Goal: Task Accomplishment & Management: Manage account settings

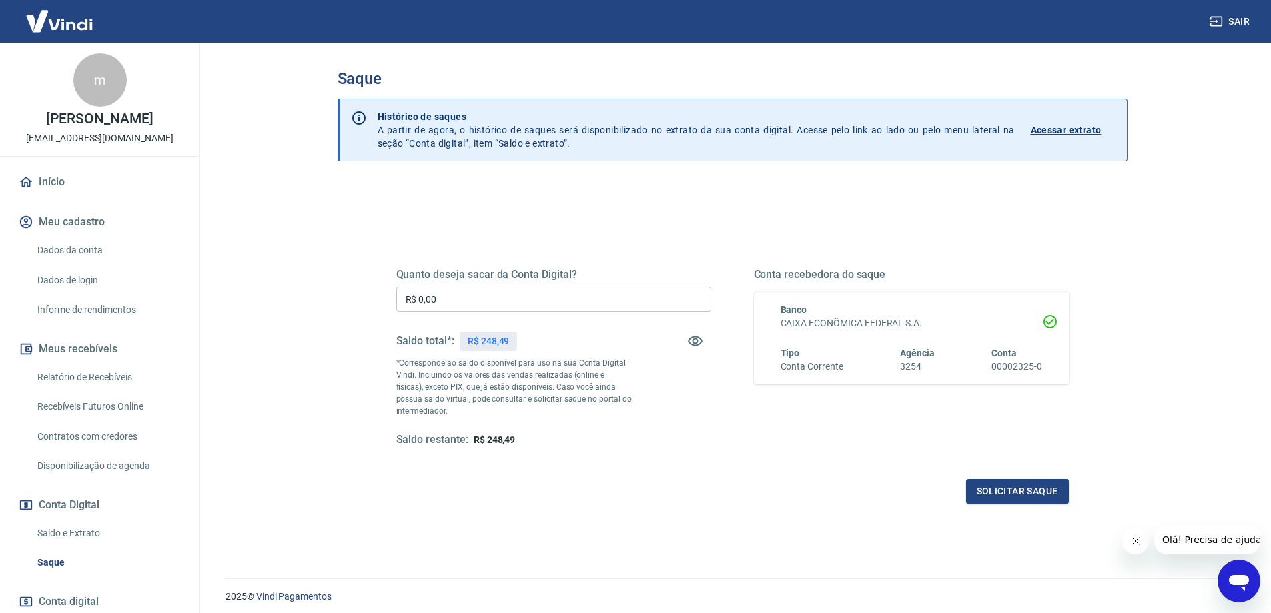
click at [488, 340] on p "R$ 248,49" at bounding box center [489, 341] width 42 height 14
drag, startPoint x: 446, startPoint y: 297, endPoint x: 370, endPoint y: 296, distance: 76.1
click at [370, 296] on div "Quanto deseja sacar da Conta Digital? R$ 0,00 ​ Saldo total*: R$ 248,49 *Corres…" at bounding box center [732, 364] width 736 height 310
type input "R$ 248,49"
click at [1024, 495] on button "Solicitar saque" at bounding box center [1017, 491] width 103 height 25
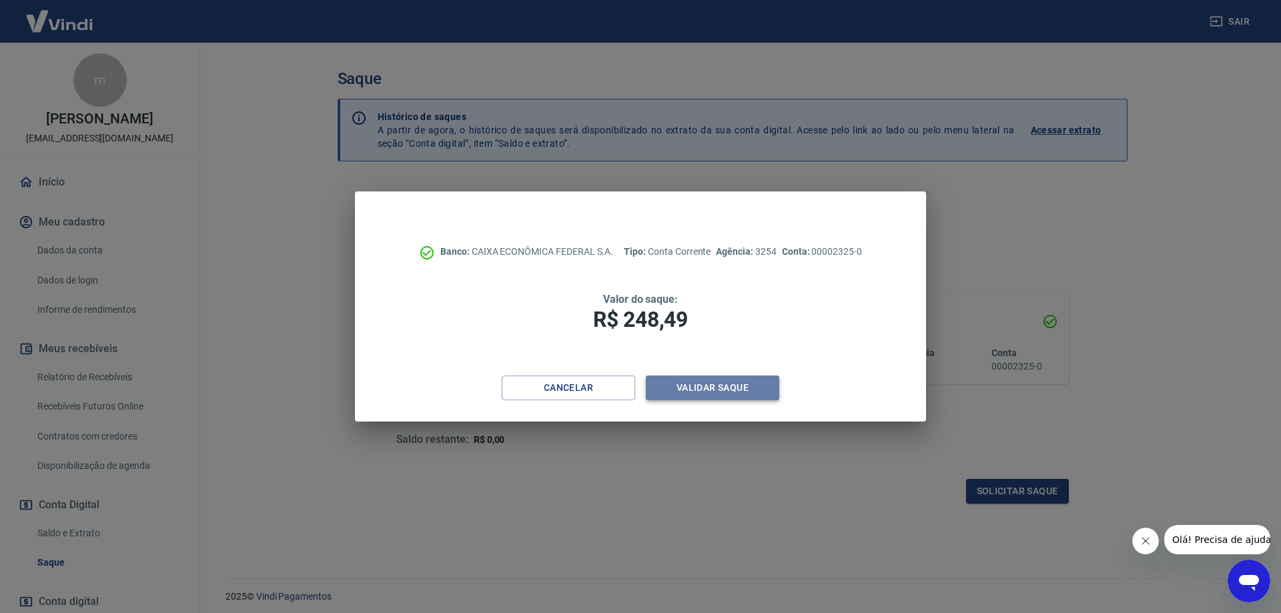
click at [701, 384] on button "Validar saque" at bounding box center [712, 388] width 133 height 25
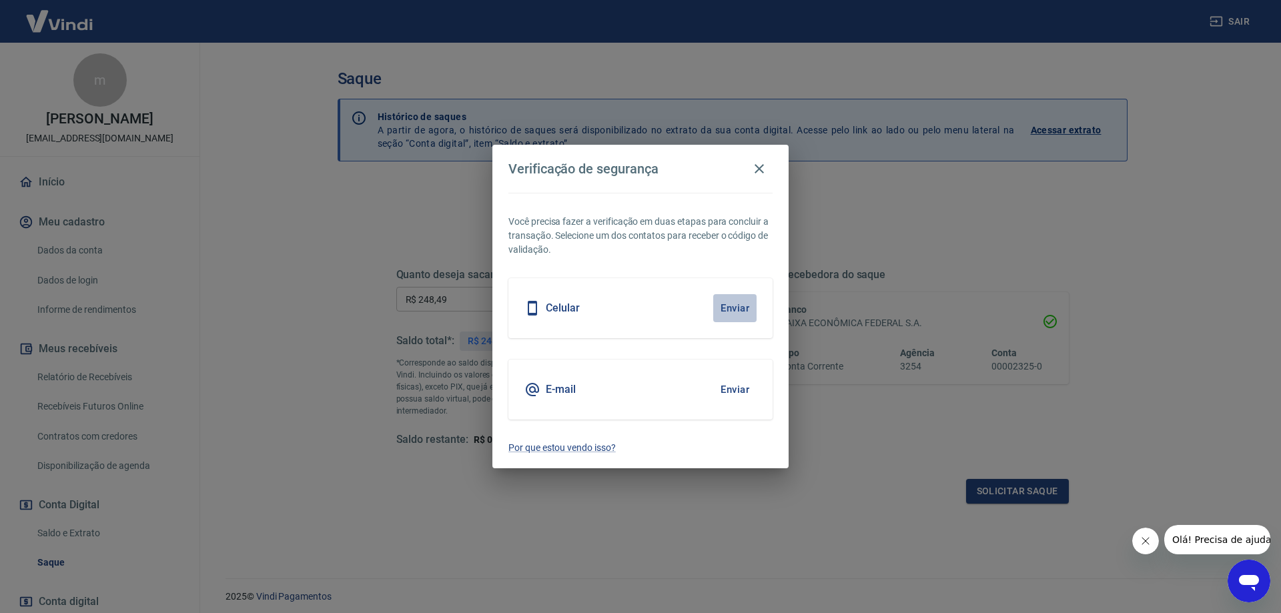
click at [734, 307] on button "Enviar" at bounding box center [734, 308] width 43 height 28
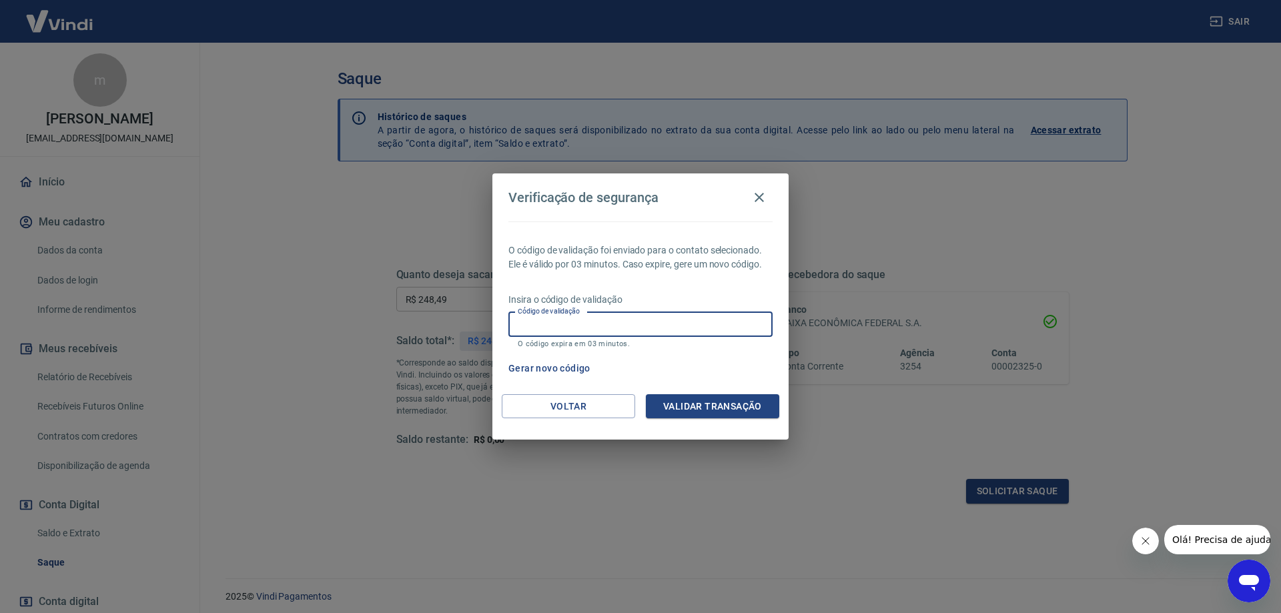
click at [626, 327] on input "Código de validação" at bounding box center [640, 324] width 264 height 25
type input "160124"
click at [724, 400] on button "Validar transação" at bounding box center [712, 406] width 133 height 25
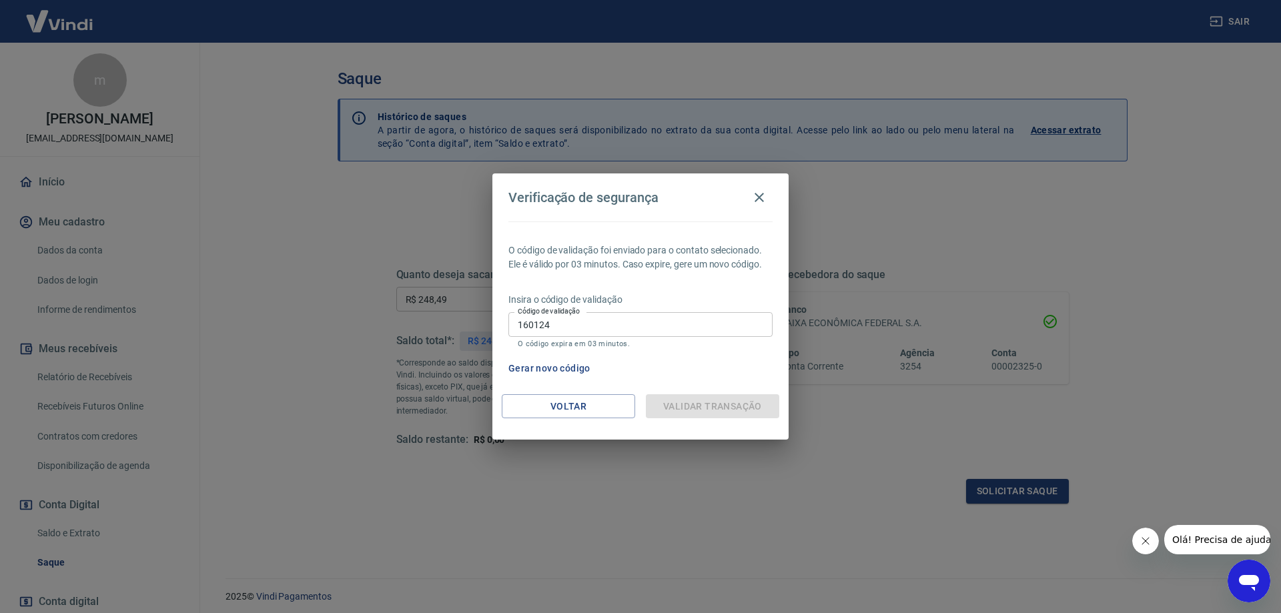
click at [643, 326] on input "160124" at bounding box center [640, 324] width 264 height 25
click at [708, 416] on div "Validar transação" at bounding box center [712, 406] width 133 height 25
click at [711, 414] on div "Validar transação" at bounding box center [712, 406] width 133 height 25
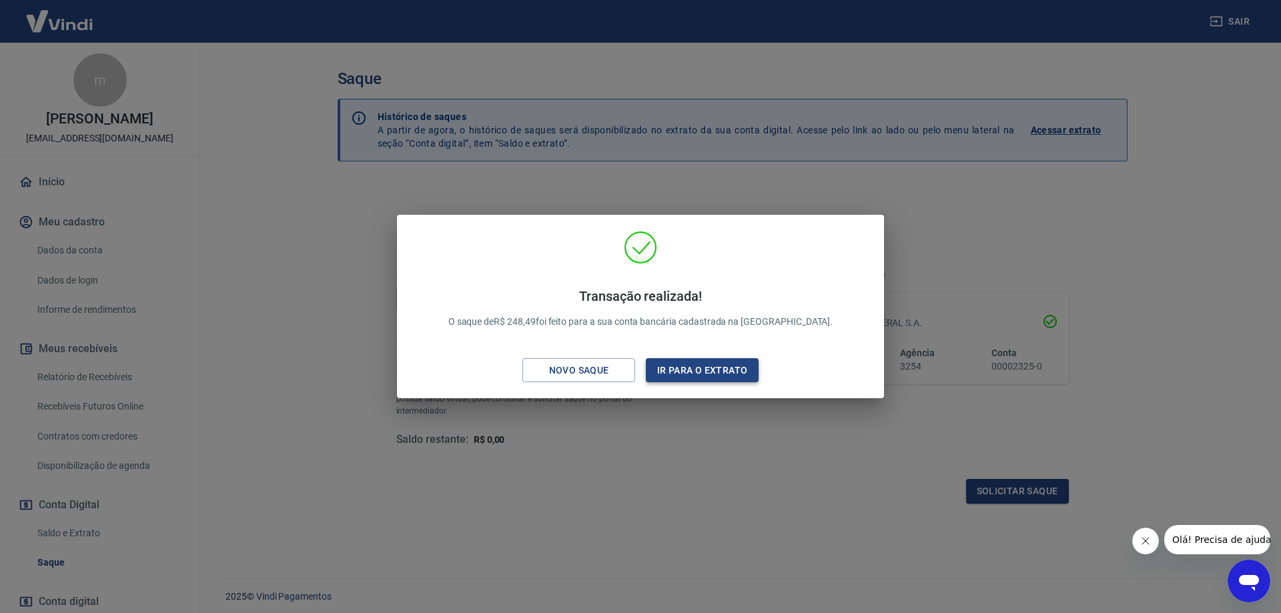
click at [688, 371] on button "Ir para o extrato" at bounding box center [702, 370] width 113 height 25
